Goal: Transaction & Acquisition: Purchase product/service

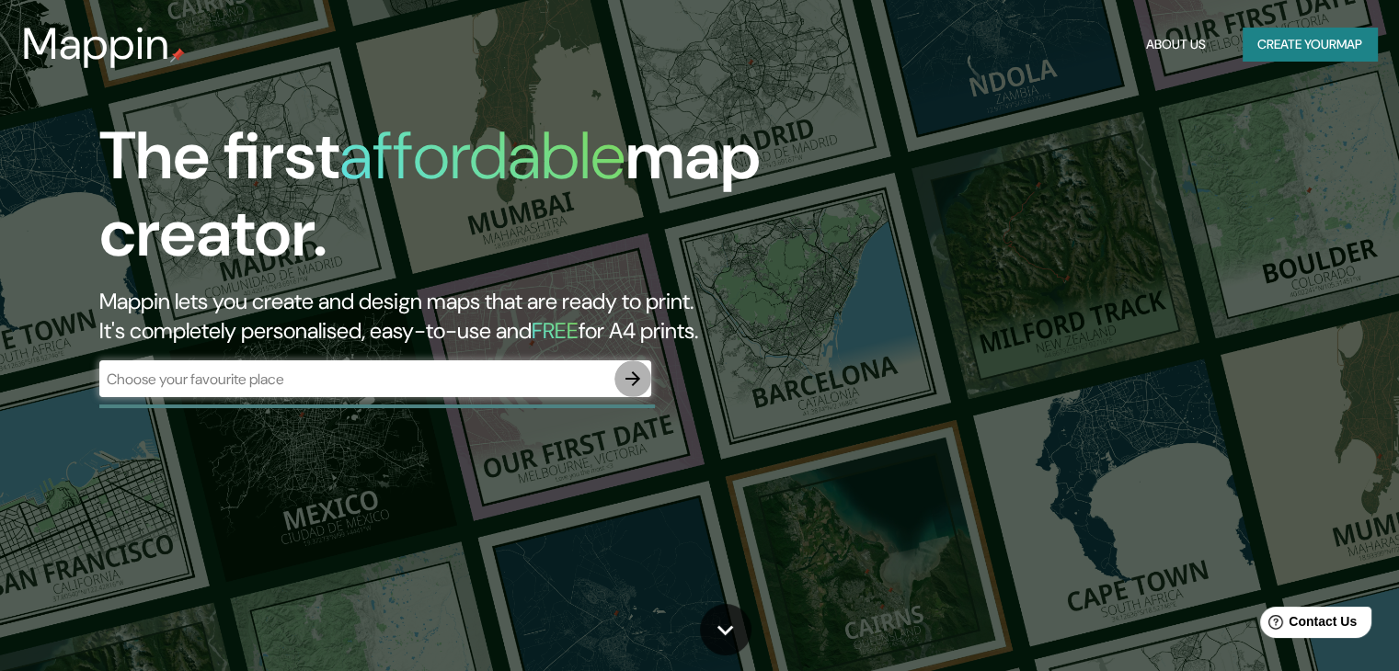
click at [636, 380] on icon "button" at bounding box center [632, 379] width 15 height 15
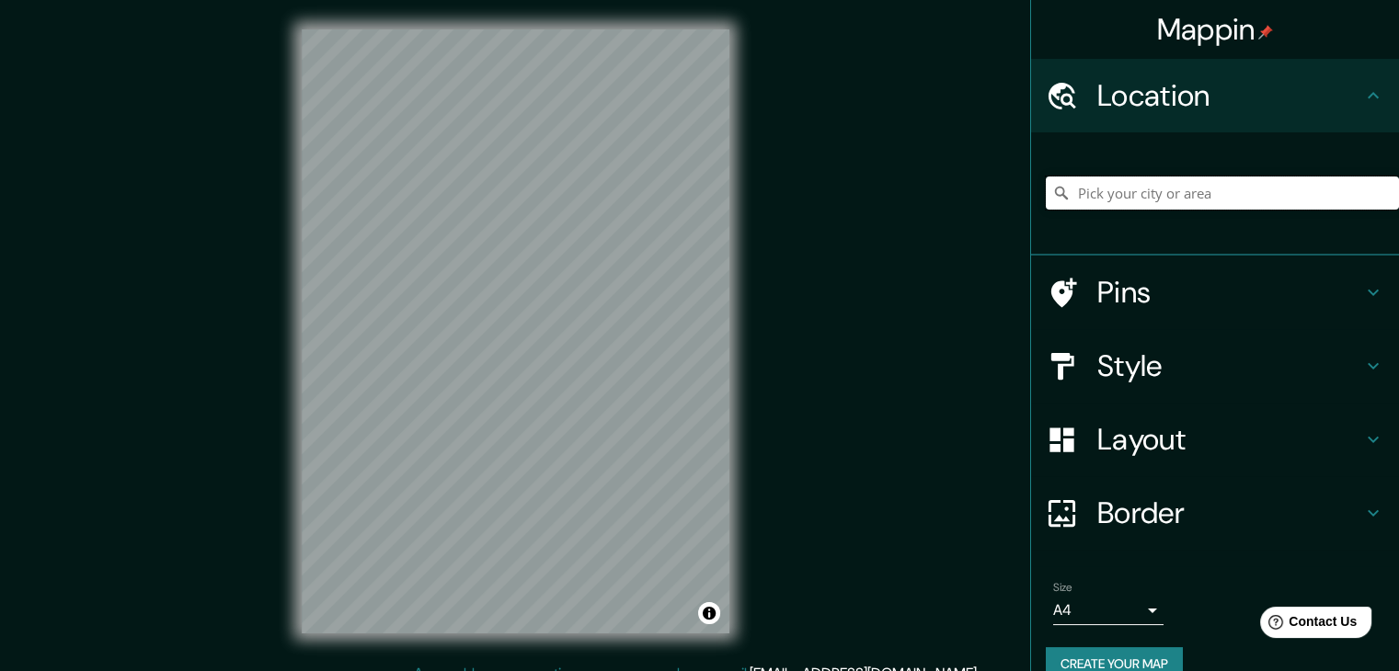
click at [1104, 200] on input "Pick your city or area" at bounding box center [1222, 193] width 353 height 33
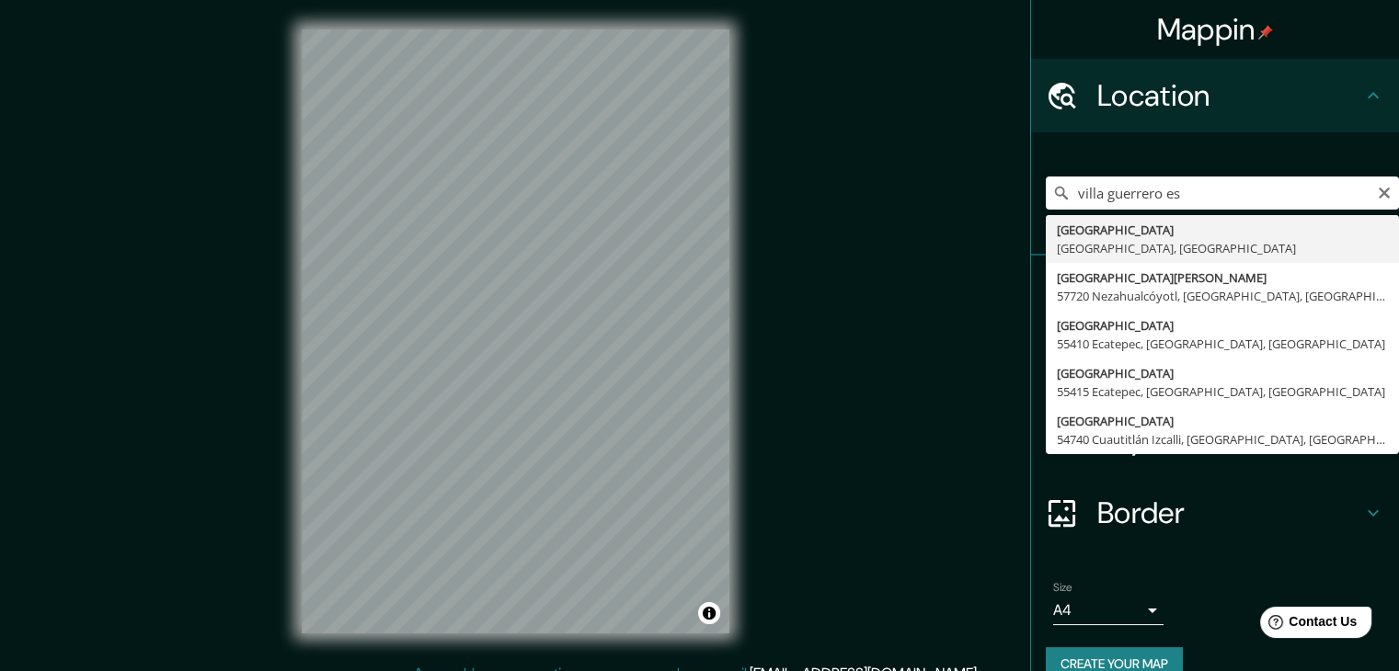
type input "[GEOGRAPHIC_DATA], [GEOGRAPHIC_DATA], [GEOGRAPHIC_DATA]"
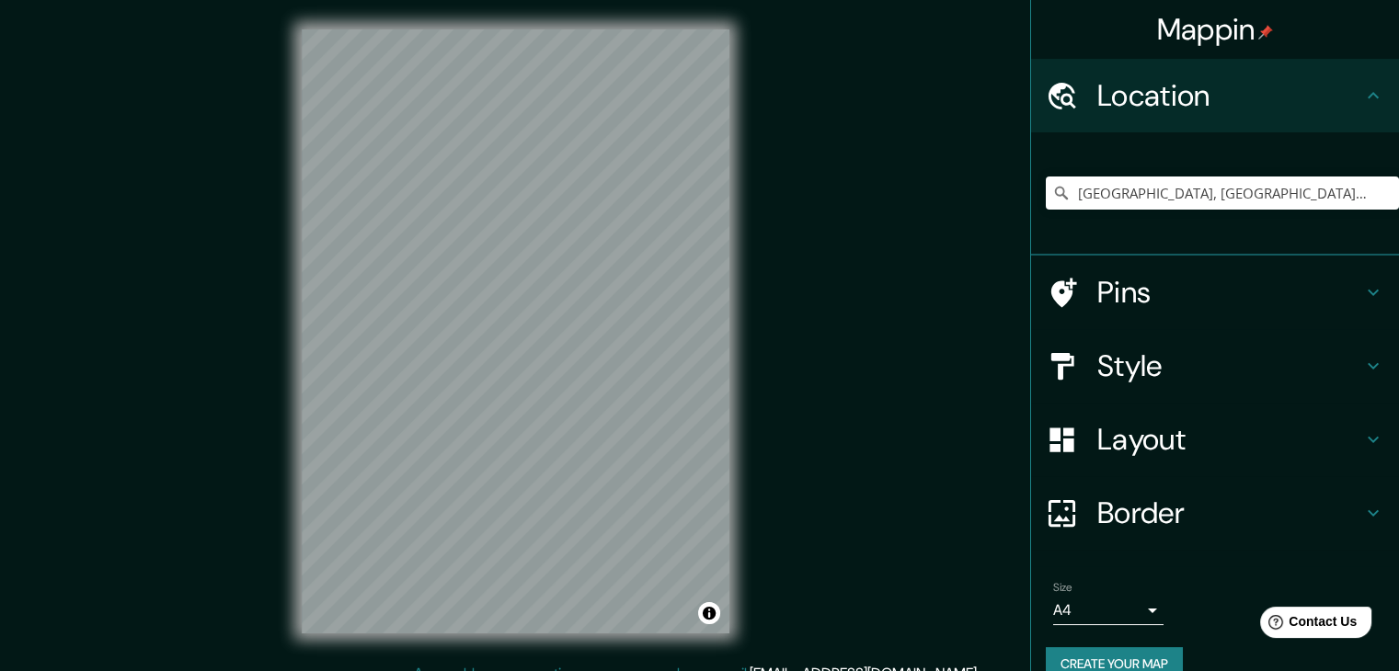
click at [1156, 371] on h4 "Style" at bounding box center [1229, 366] width 265 height 37
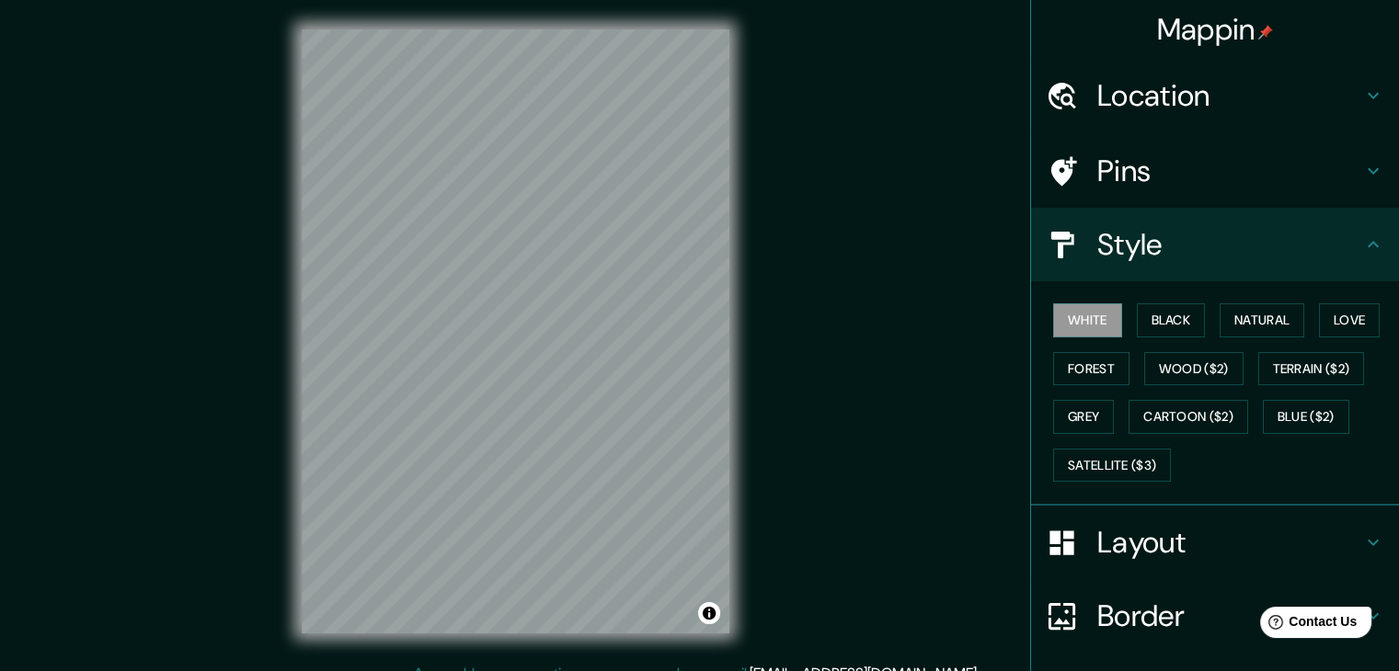
click at [1157, 336] on div "White Black Natural Love Forest Wood ($2) Terrain ($2) Grey Cartoon ($2) Blue (…" at bounding box center [1222, 392] width 353 height 193
click at [1158, 320] on button "Black" at bounding box center [1171, 320] width 69 height 34
click at [1201, 369] on button "Wood ($2)" at bounding box center [1193, 369] width 99 height 34
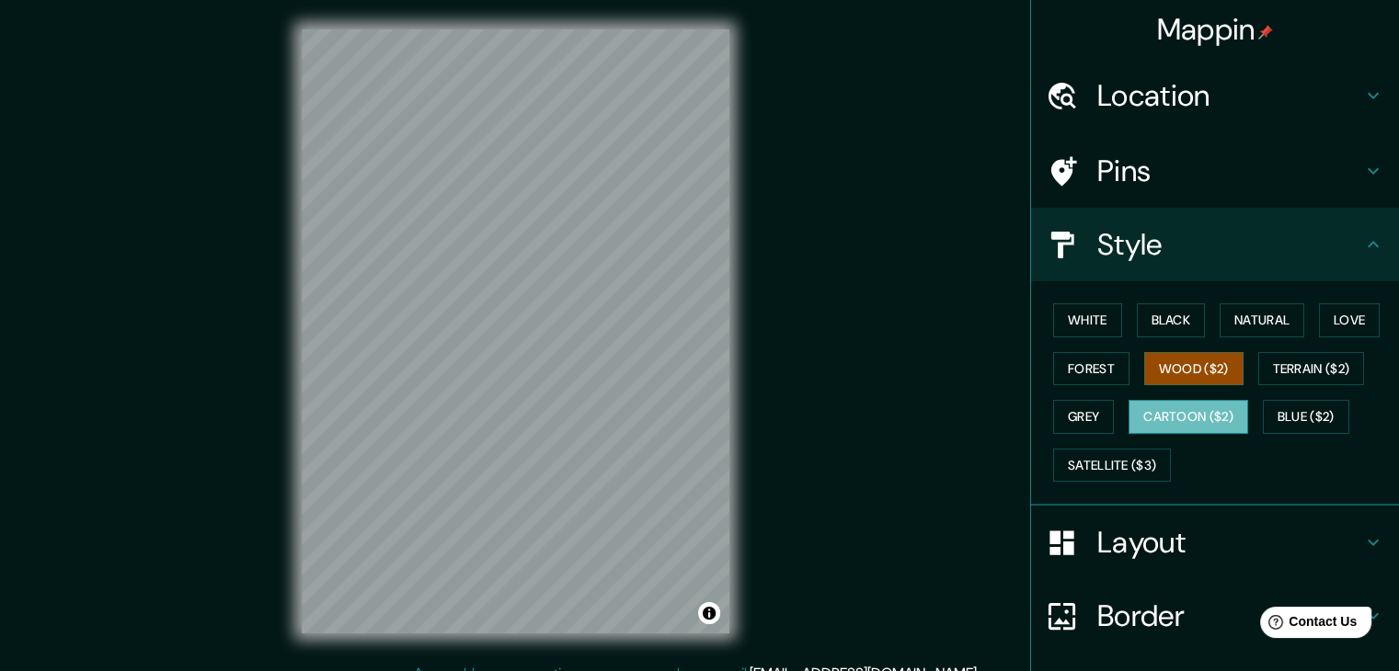
click at [1226, 407] on button "Cartoon ($2)" at bounding box center [1188, 417] width 120 height 34
click at [1065, 413] on button "Grey" at bounding box center [1083, 417] width 61 height 34
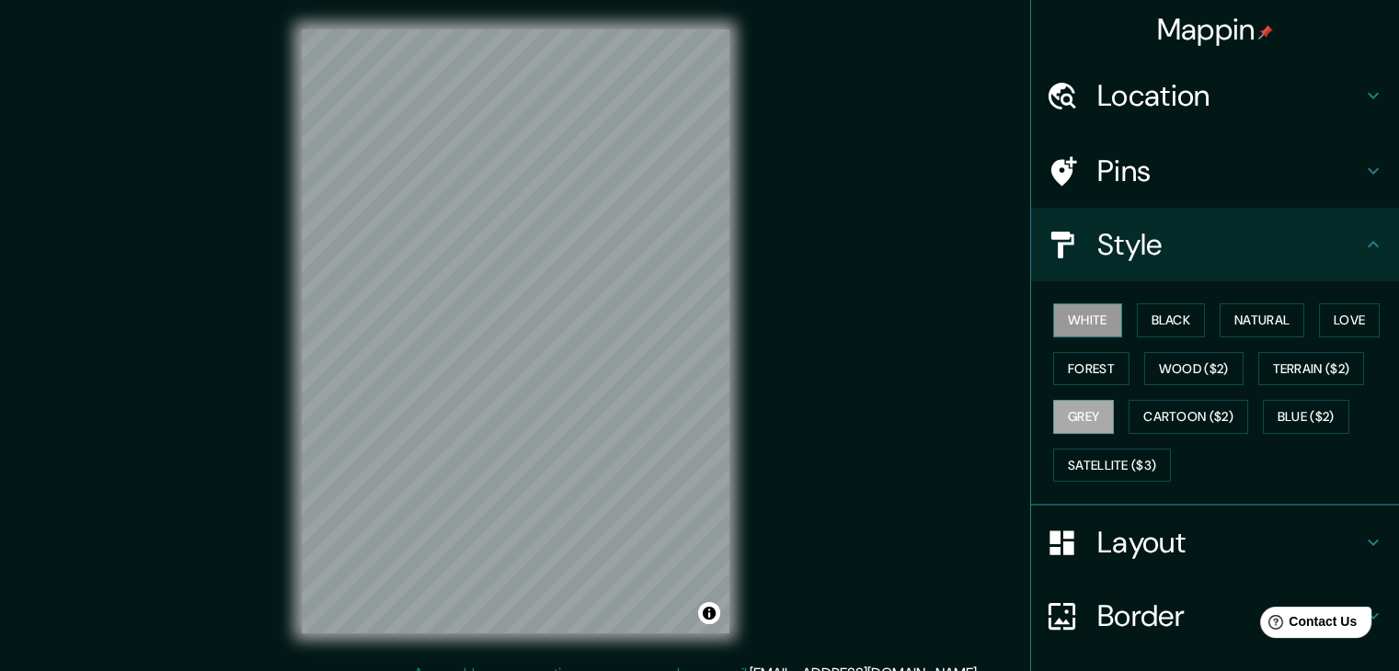
click at [1074, 326] on button "White" at bounding box center [1087, 320] width 69 height 34
click at [1164, 321] on button "Black" at bounding box center [1171, 320] width 69 height 34
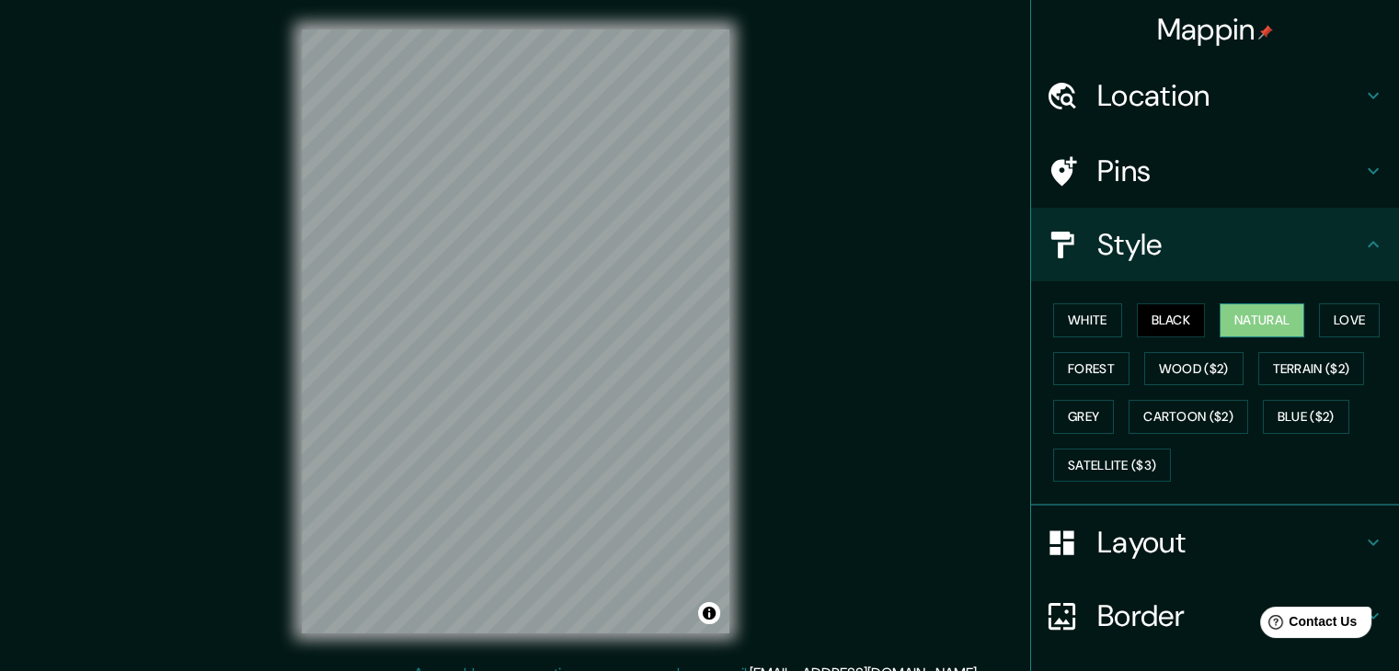
click at [1230, 323] on button "Natural" at bounding box center [1261, 320] width 85 height 34
click at [1319, 320] on button "Love" at bounding box center [1349, 320] width 61 height 34
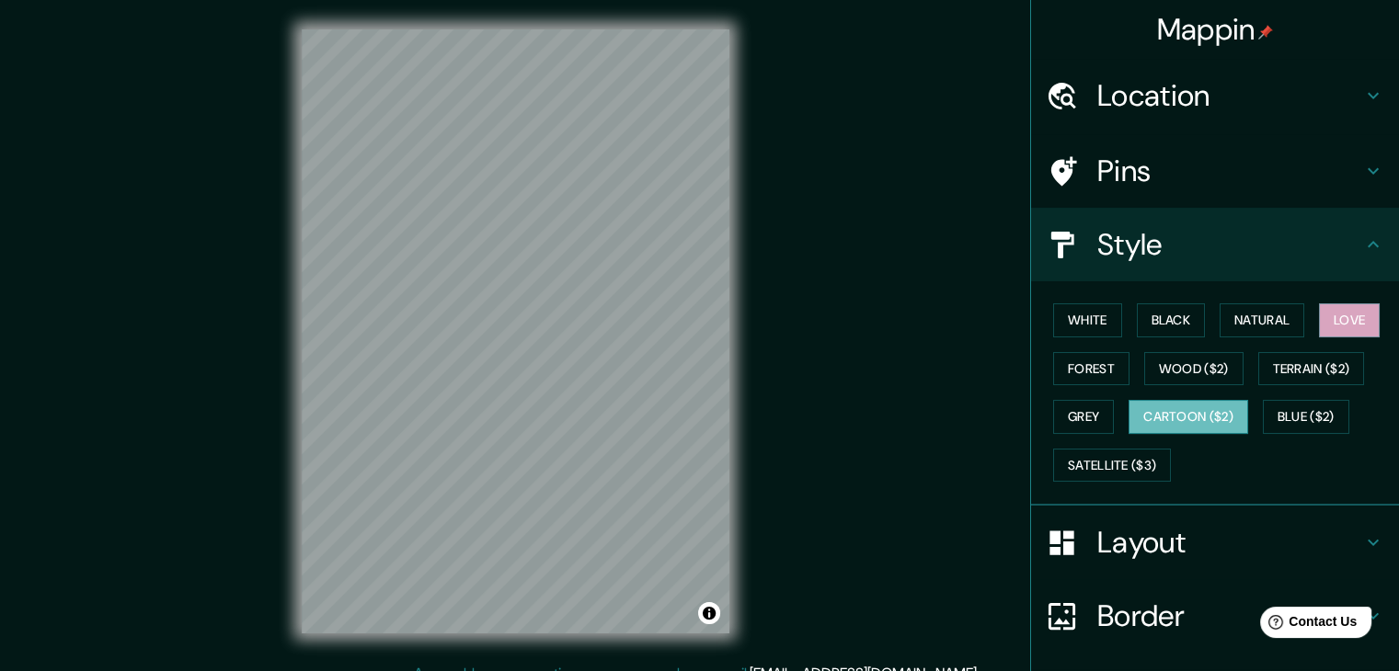
click at [1177, 415] on button "Cartoon ($2)" at bounding box center [1188, 417] width 120 height 34
click at [1172, 375] on button "Wood ($2)" at bounding box center [1193, 369] width 99 height 34
click at [1330, 325] on button "Love" at bounding box center [1349, 320] width 61 height 34
click at [1210, 358] on button "Wood ($2)" at bounding box center [1193, 369] width 99 height 34
click at [1319, 328] on button "Love" at bounding box center [1349, 320] width 61 height 34
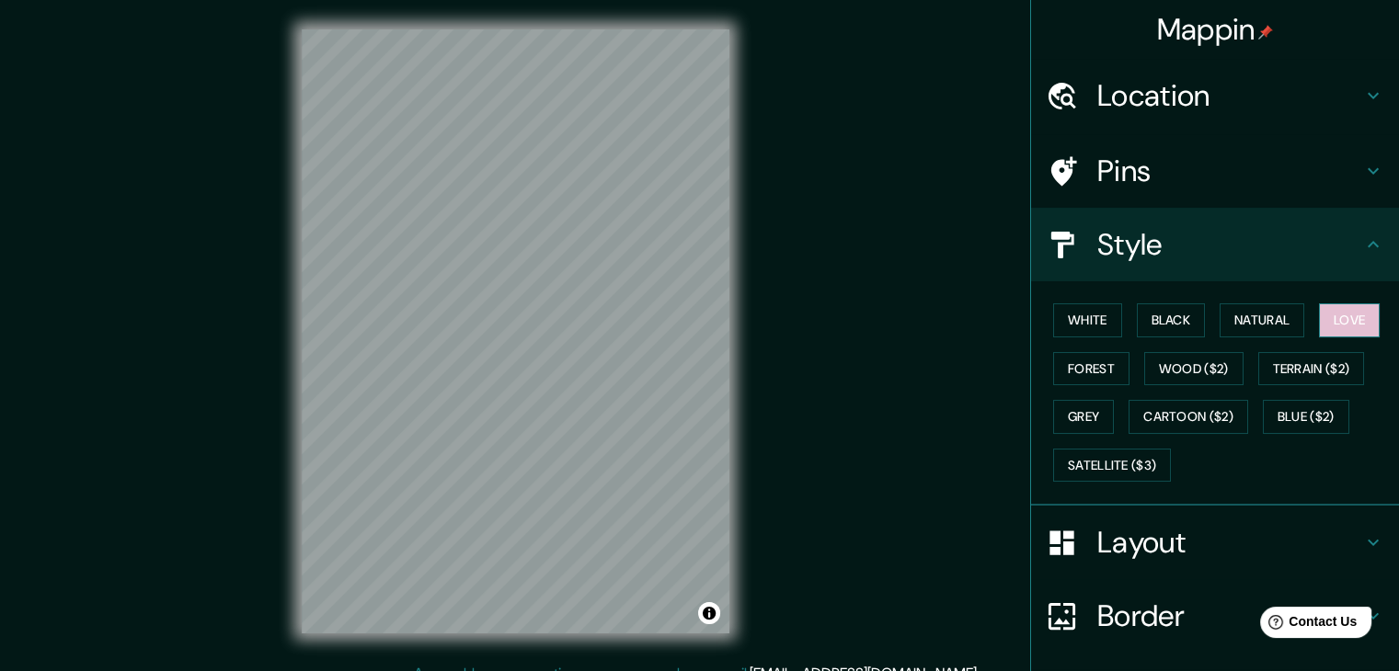
click at [1319, 328] on button "Love" at bounding box center [1349, 320] width 61 height 34
click at [1189, 360] on button "Wood ($2)" at bounding box center [1193, 369] width 99 height 34
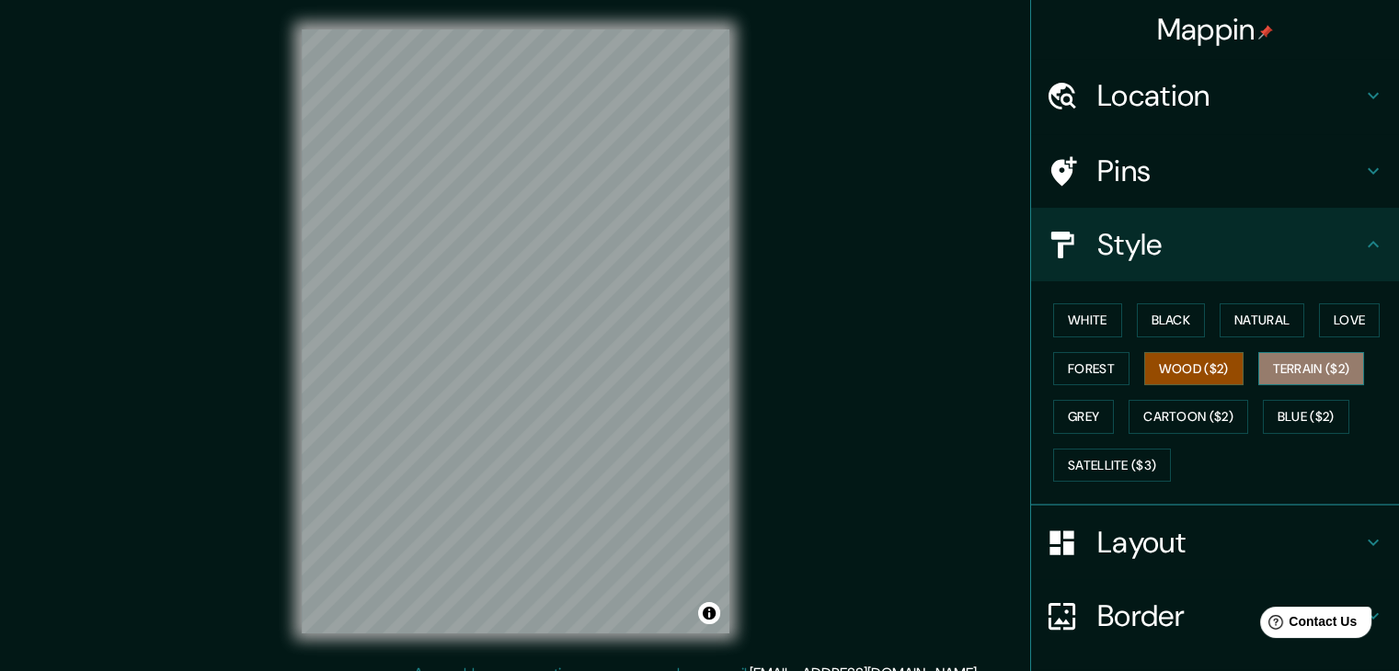
click at [1258, 360] on button "Terrain ($2)" at bounding box center [1311, 369] width 107 height 34
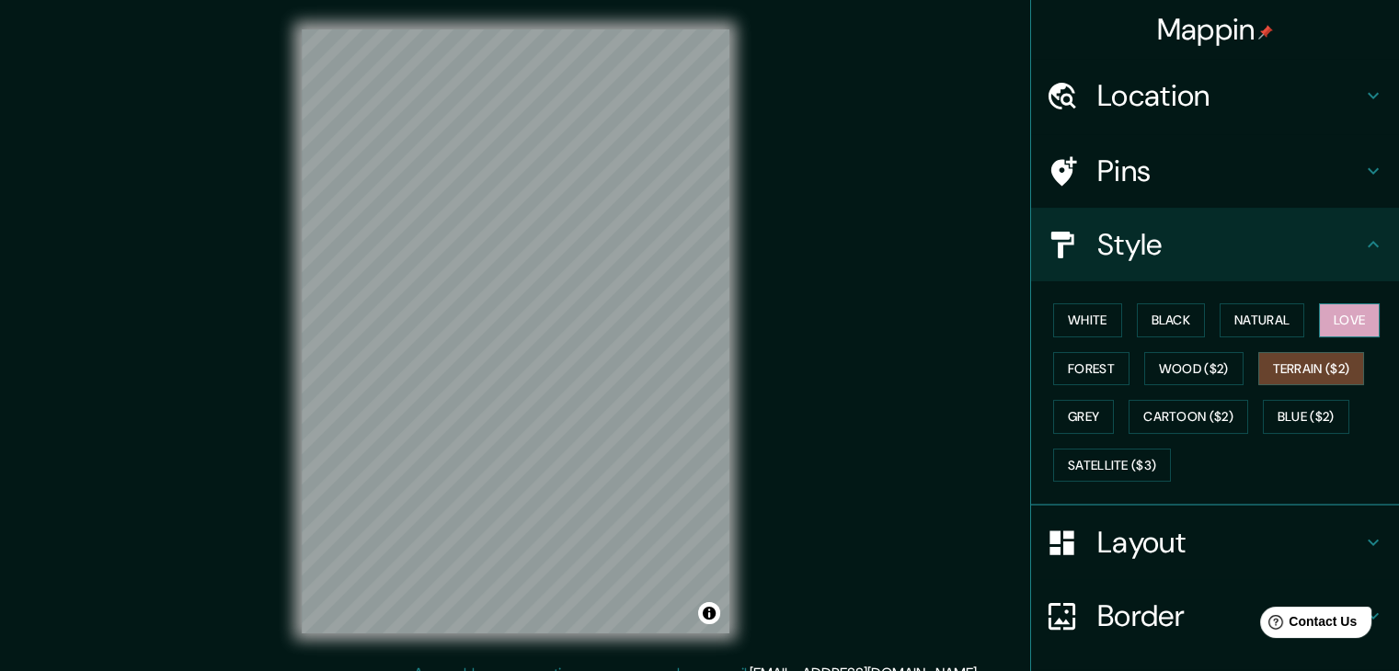
click at [1328, 328] on button "Love" at bounding box center [1349, 320] width 61 height 34
click at [1166, 361] on button "Wood ($2)" at bounding box center [1193, 369] width 99 height 34
click at [1332, 318] on button "Love" at bounding box center [1349, 320] width 61 height 34
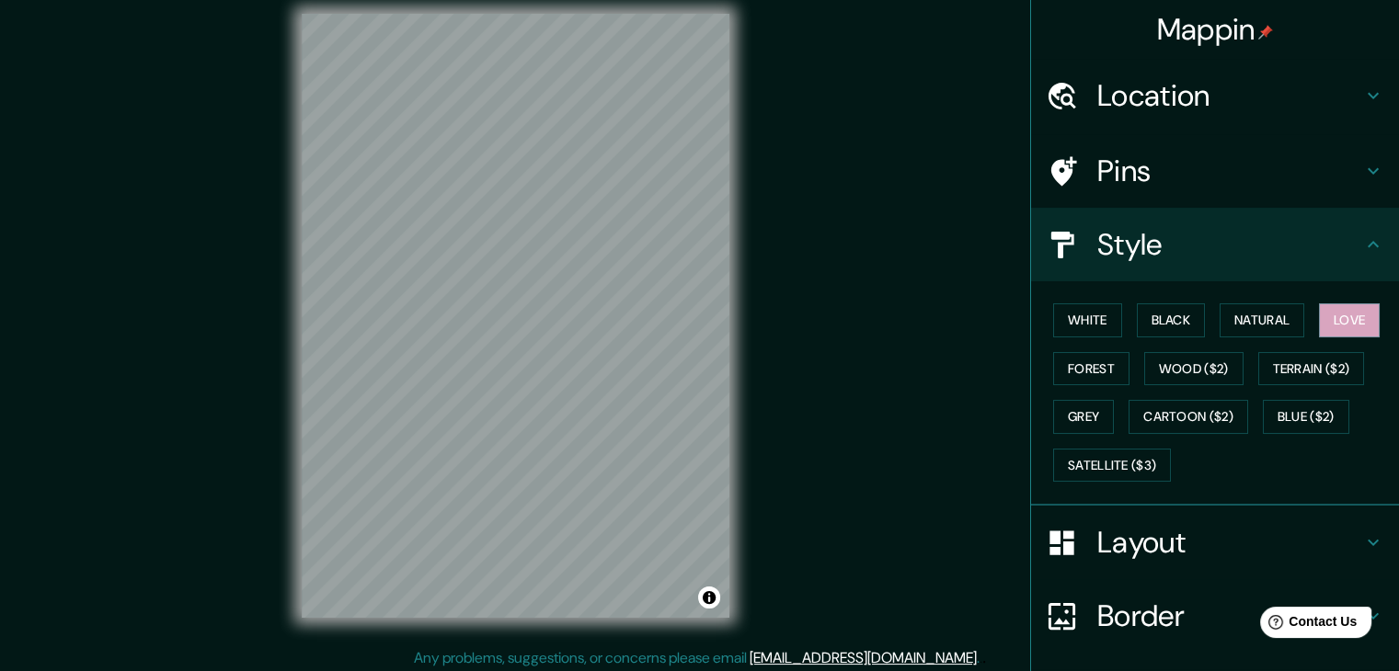
scroll to position [21, 0]
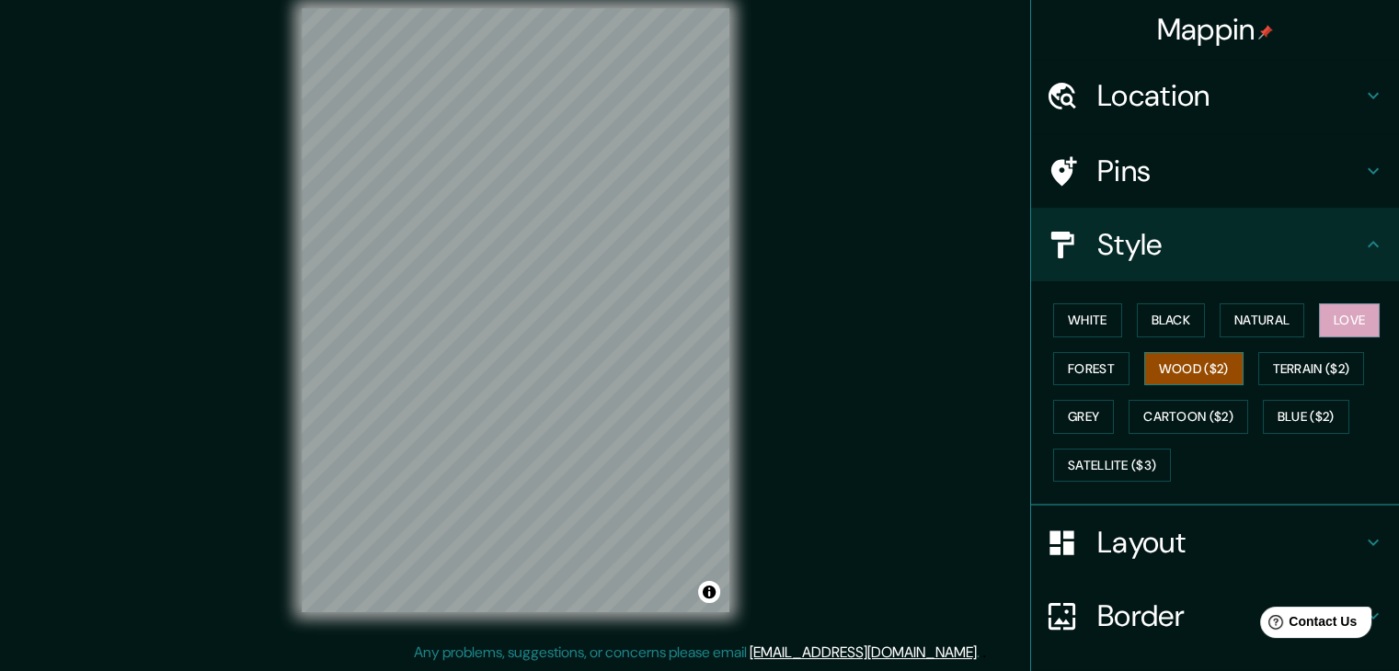
click at [1167, 361] on button "Wood ($2)" at bounding box center [1193, 369] width 99 height 34
click at [1321, 325] on button "Love" at bounding box center [1349, 320] width 61 height 34
click at [1190, 372] on button "Wood ($2)" at bounding box center [1193, 369] width 99 height 34
click at [1259, 361] on button "Terrain ($2)" at bounding box center [1311, 369] width 107 height 34
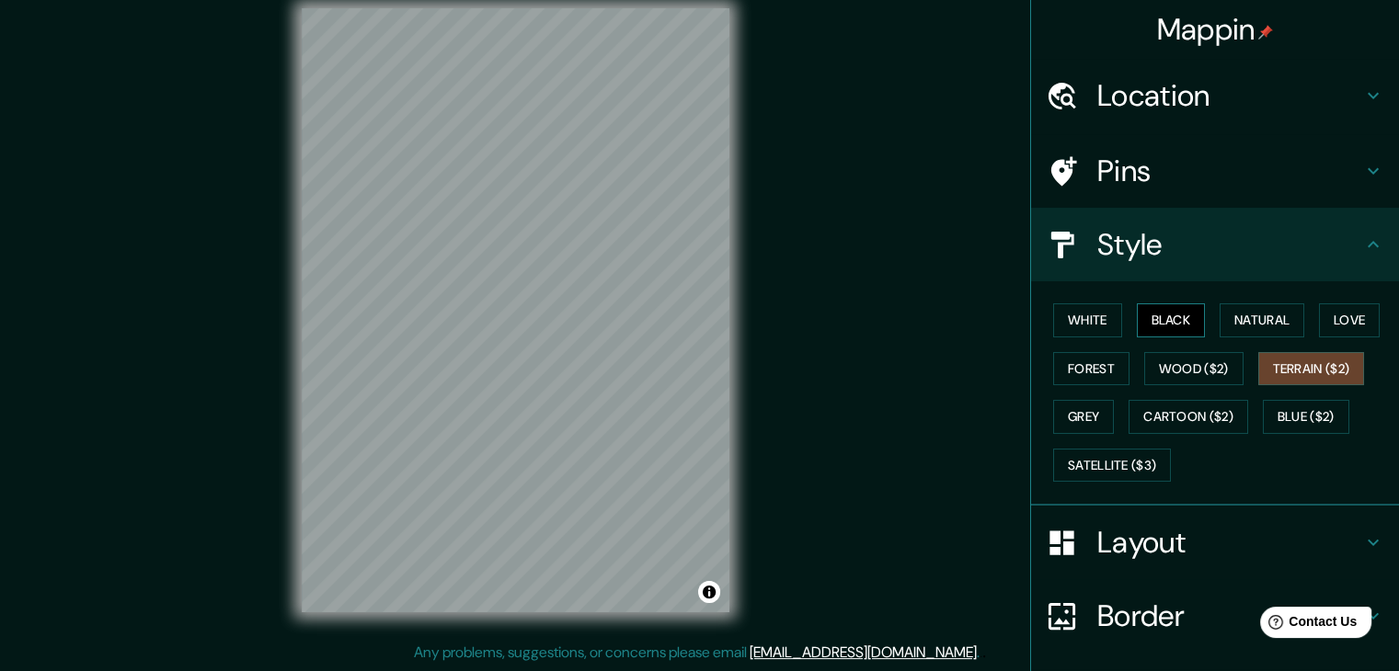
click at [1156, 316] on button "Black" at bounding box center [1171, 320] width 69 height 34
click at [1241, 326] on button "Natural" at bounding box center [1261, 320] width 85 height 34
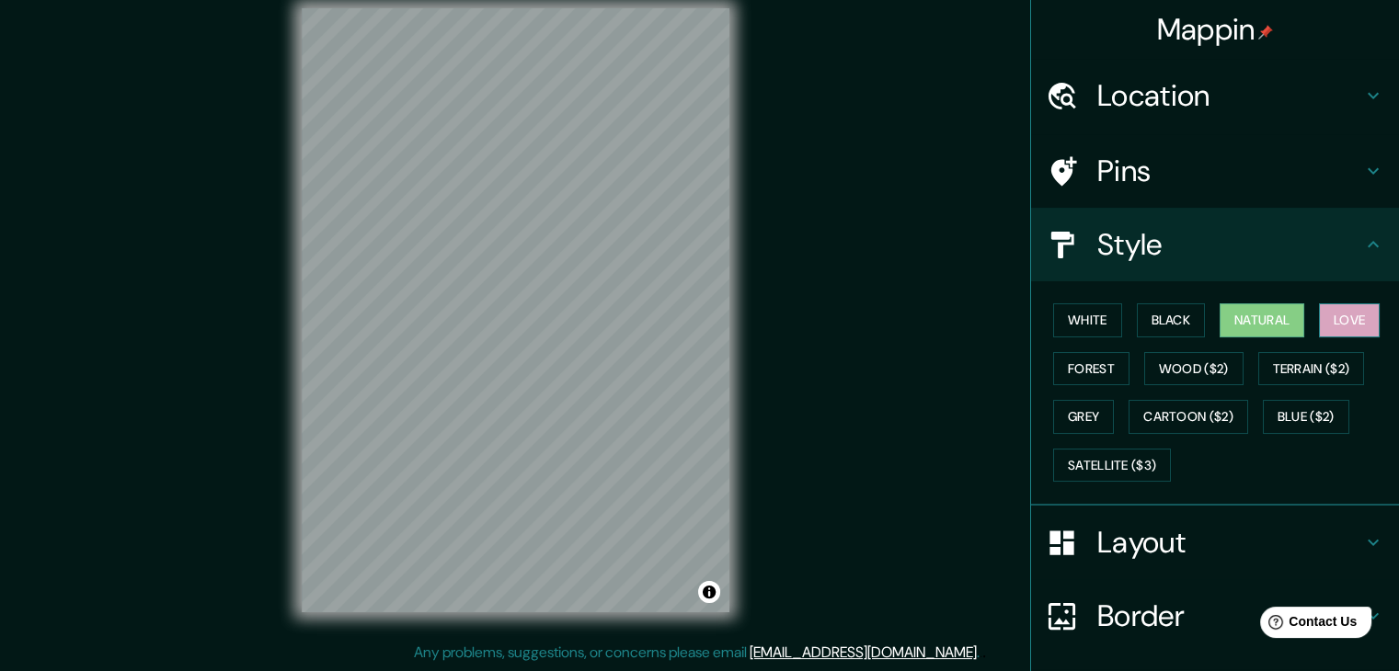
click at [1334, 317] on button "Love" at bounding box center [1349, 320] width 61 height 34
click at [1088, 367] on button "Forest" at bounding box center [1091, 369] width 76 height 34
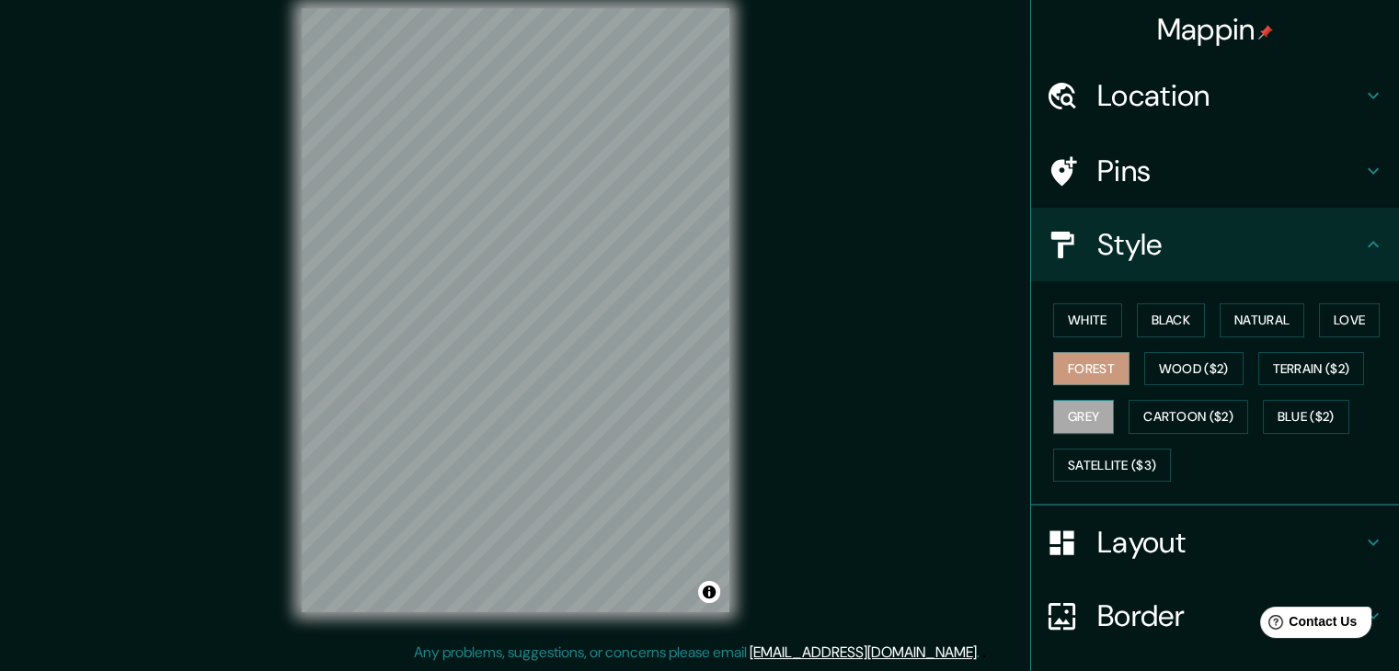
click at [1089, 418] on button "Grey" at bounding box center [1083, 417] width 61 height 34
click at [1280, 411] on button "Blue ($2)" at bounding box center [1306, 417] width 86 height 34
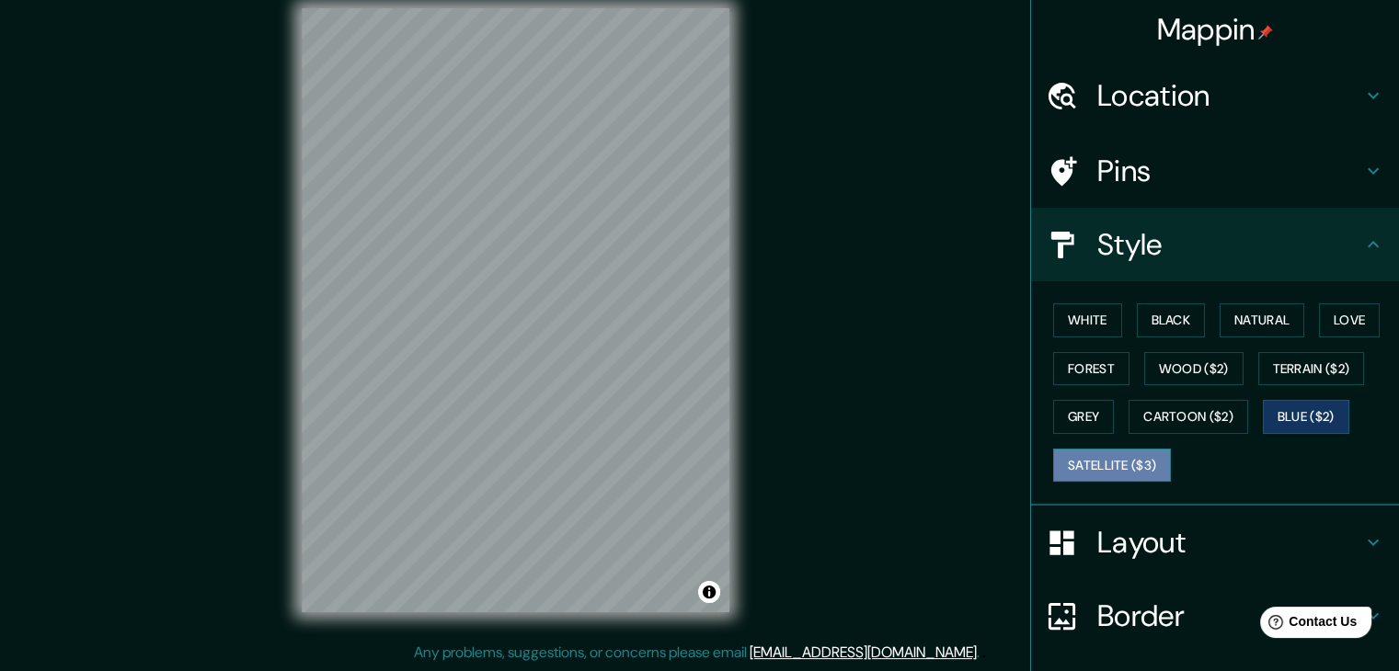
click at [1129, 458] on button "Satellite ($3)" at bounding box center [1112, 466] width 118 height 34
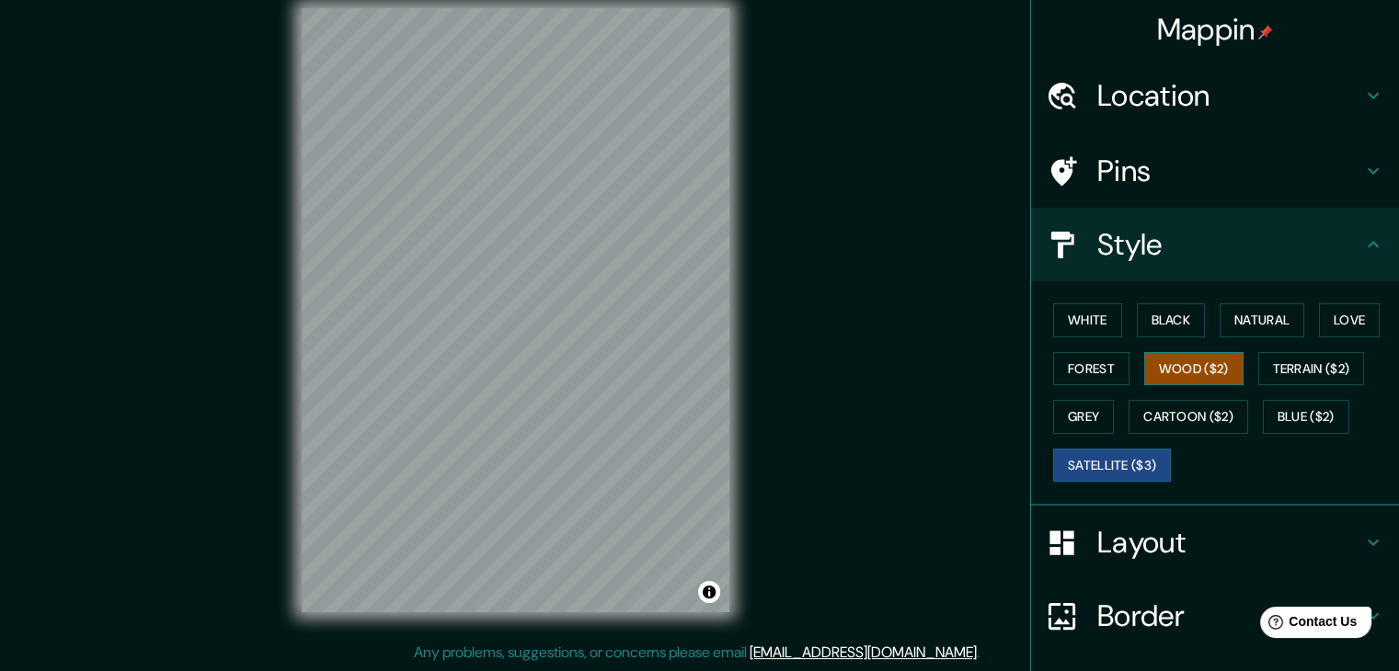
click at [1191, 369] on button "Wood ($2)" at bounding box center [1193, 369] width 99 height 34
click at [1240, 329] on button "Natural" at bounding box center [1261, 320] width 85 height 34
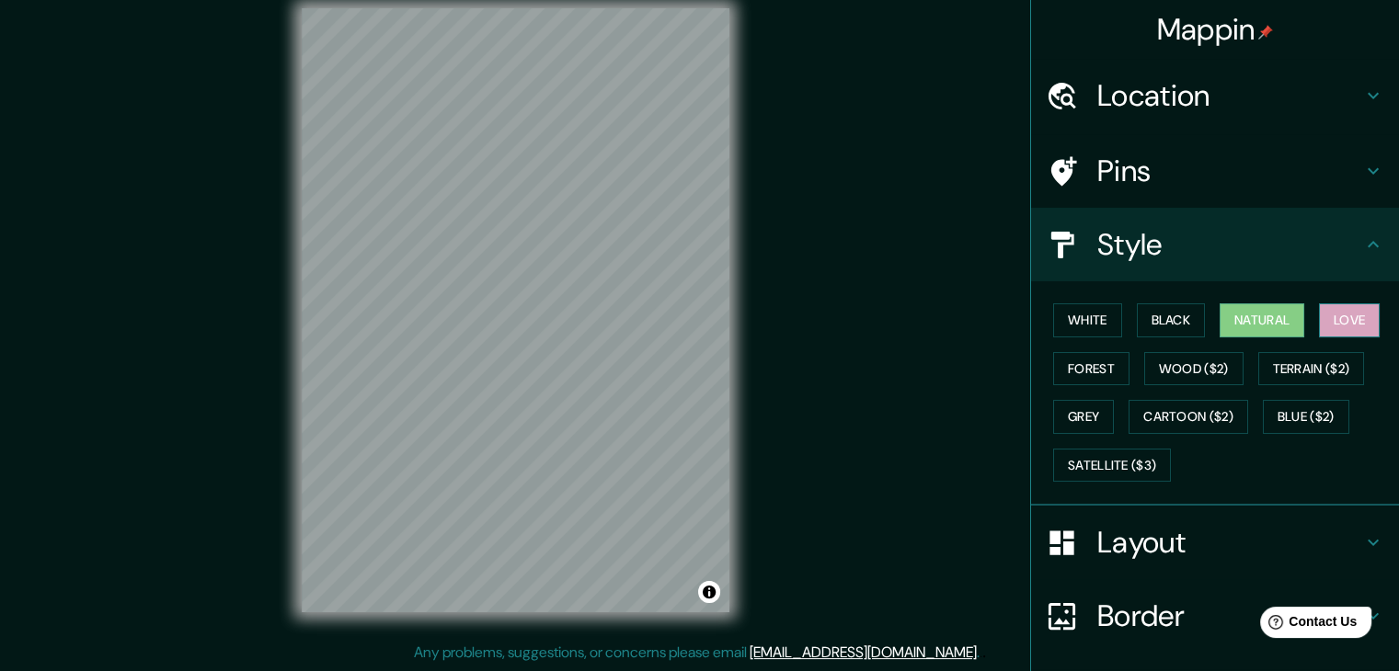
click at [1330, 325] on button "Love" at bounding box center [1349, 320] width 61 height 34
